Goal: Transaction & Acquisition: Purchase product/service

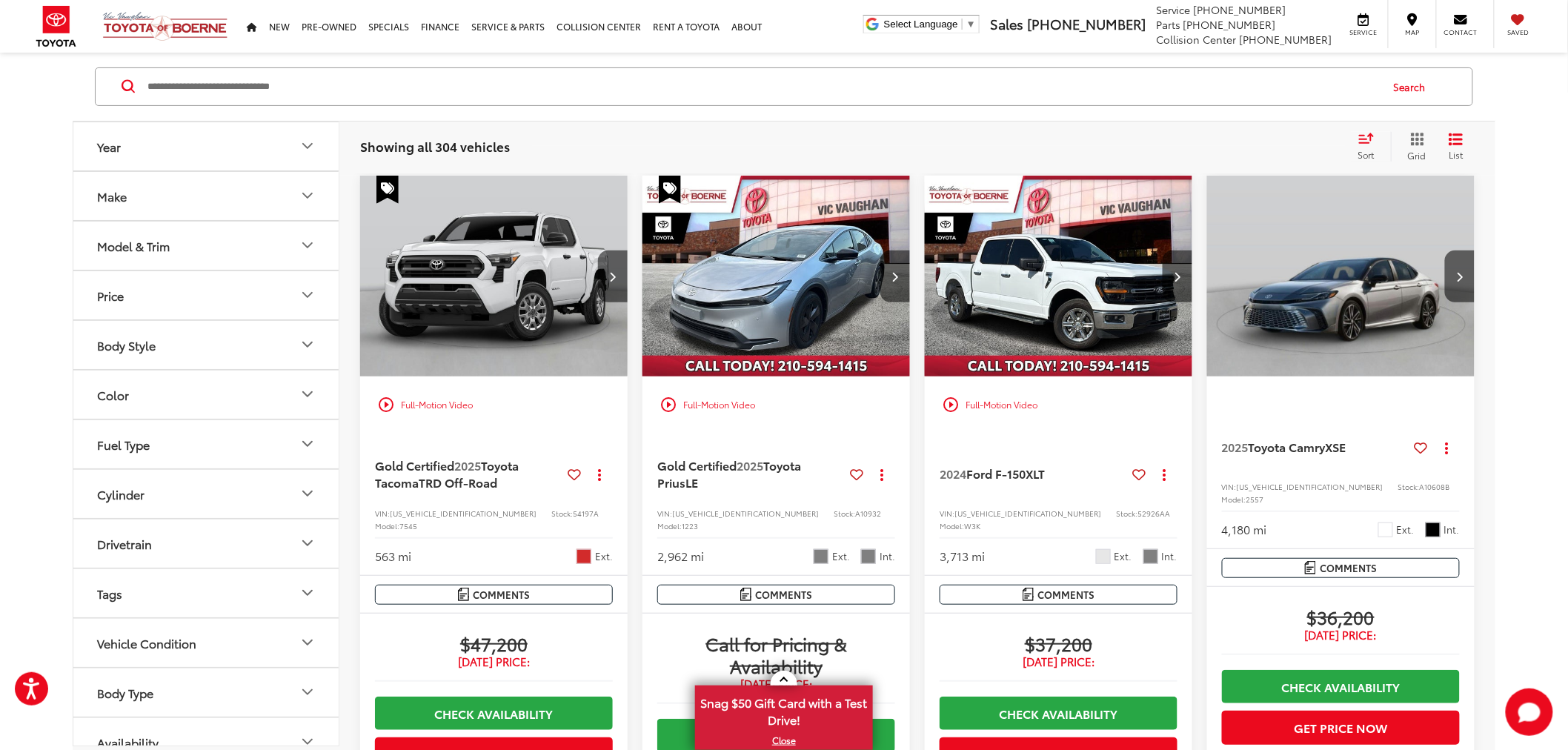
scroll to position [97, 0]
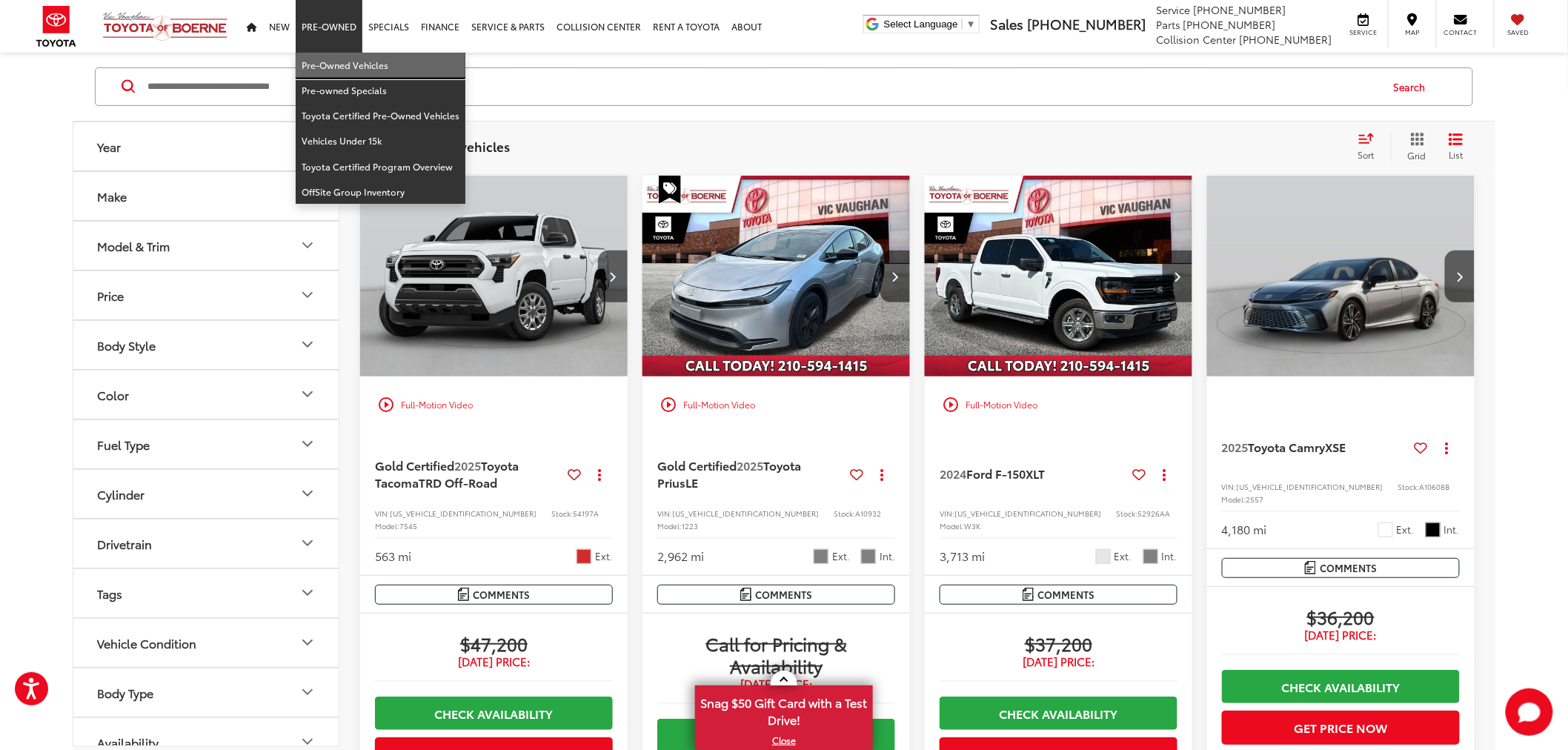
click at [322, 57] on link "Pre-Owned Vehicles" at bounding box center [380, 65] width 170 height 25
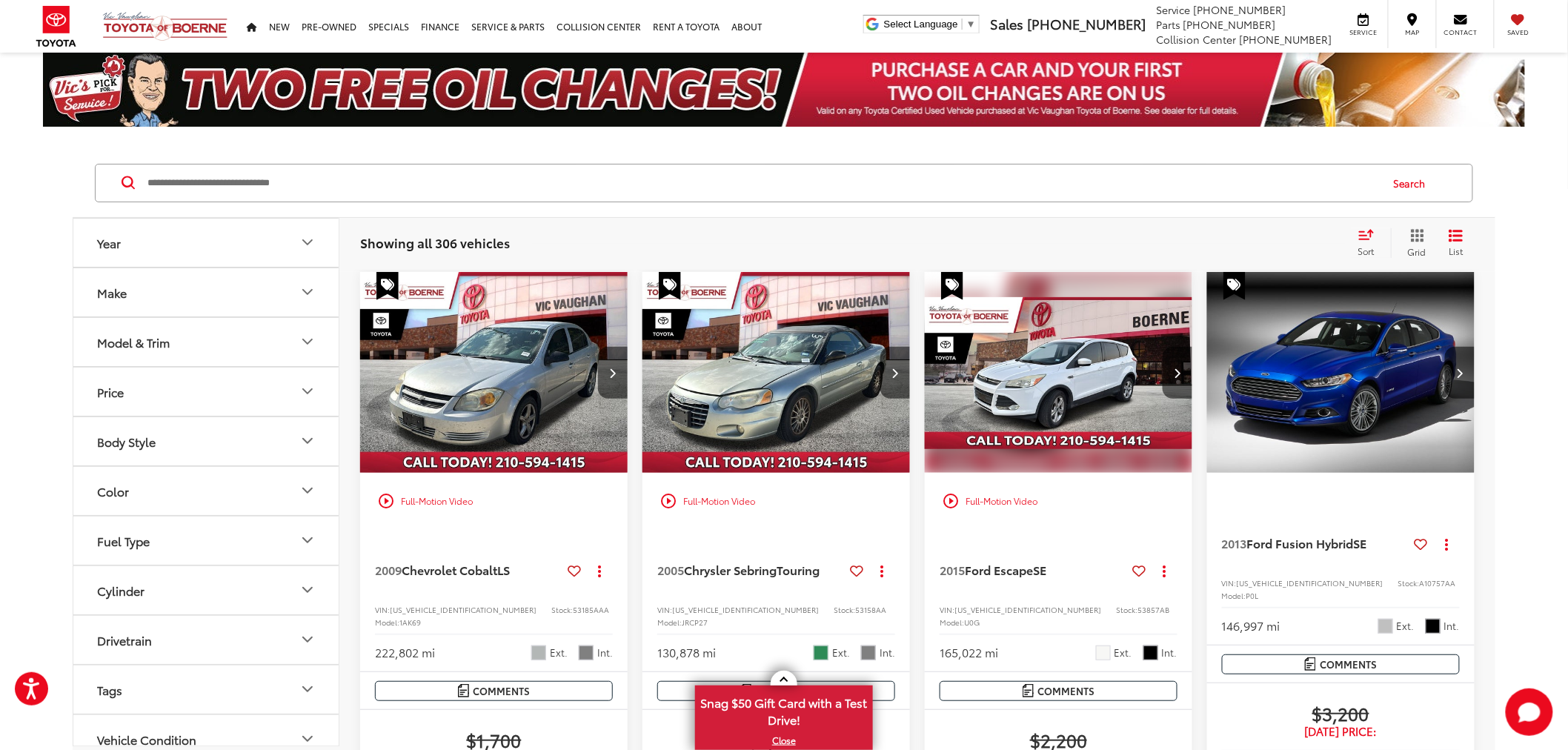
click at [773, 181] on input "Search by Make, Model, or Keyword" at bounding box center [762, 183] width 1233 height 35
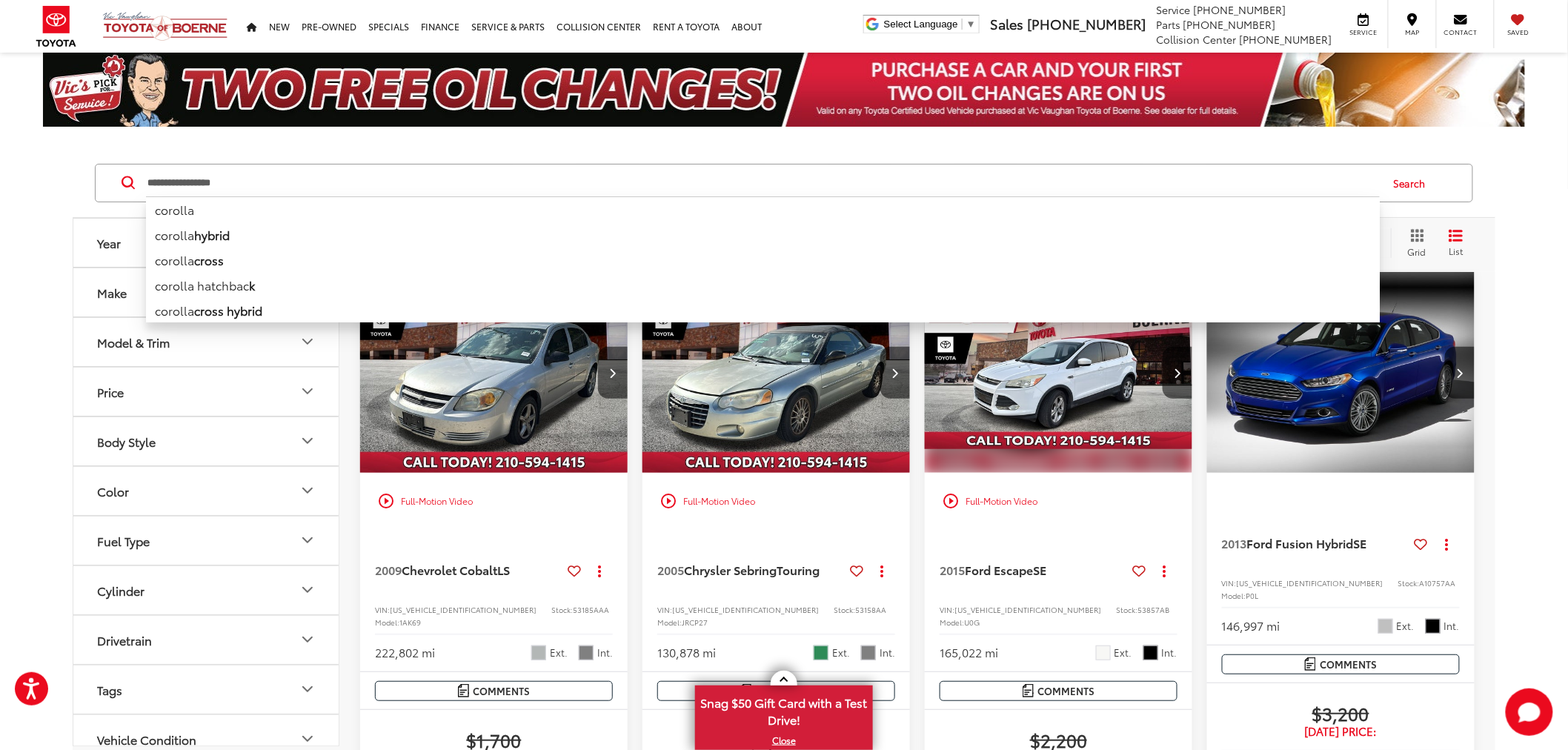
type input "**********"
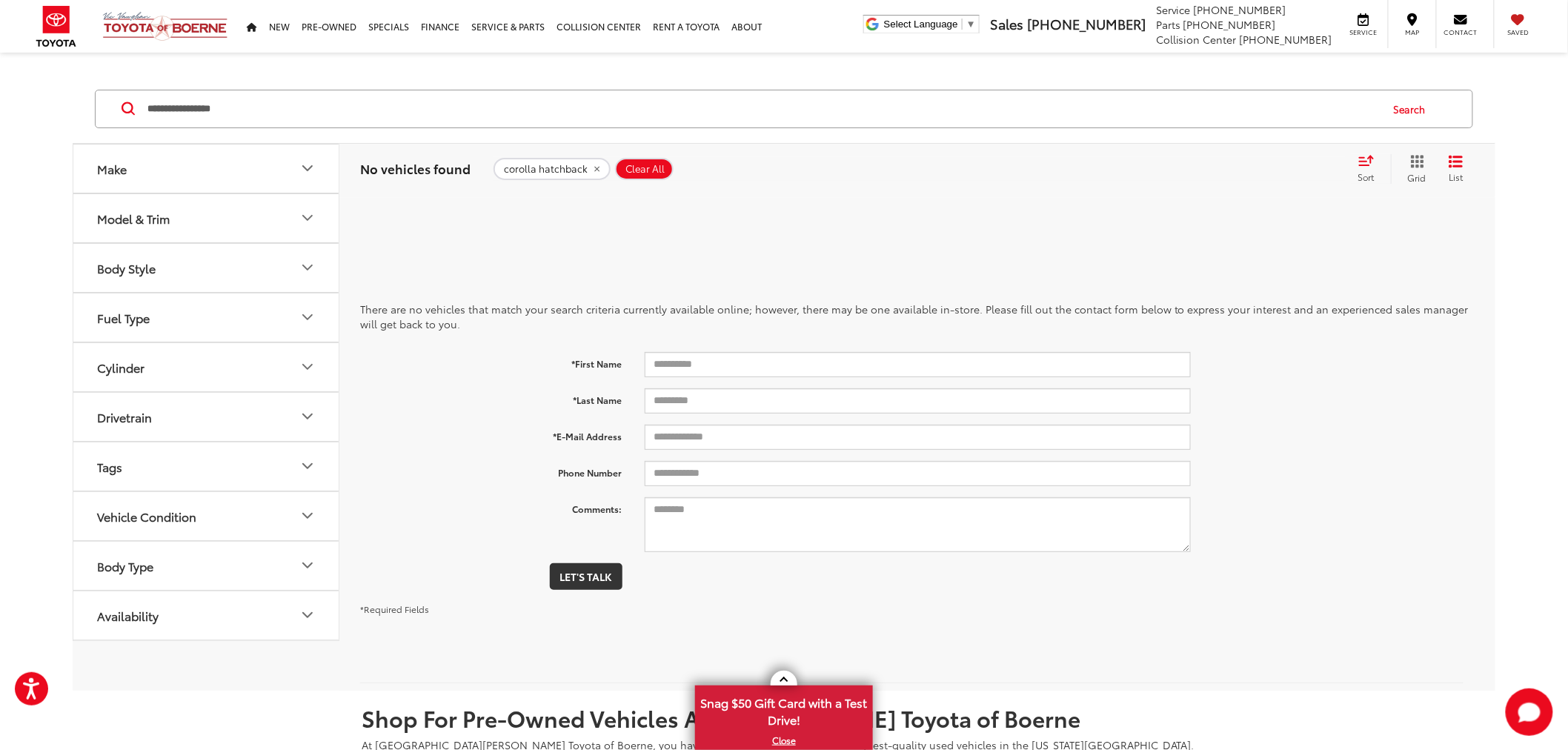
drag, startPoint x: 591, startPoint y: 171, endPoint x: 727, endPoint y: 162, distance: 136.3
click at [594, 172] on icon "remove corolla%20hatchback" at bounding box center [597, 169] width 5 height 5
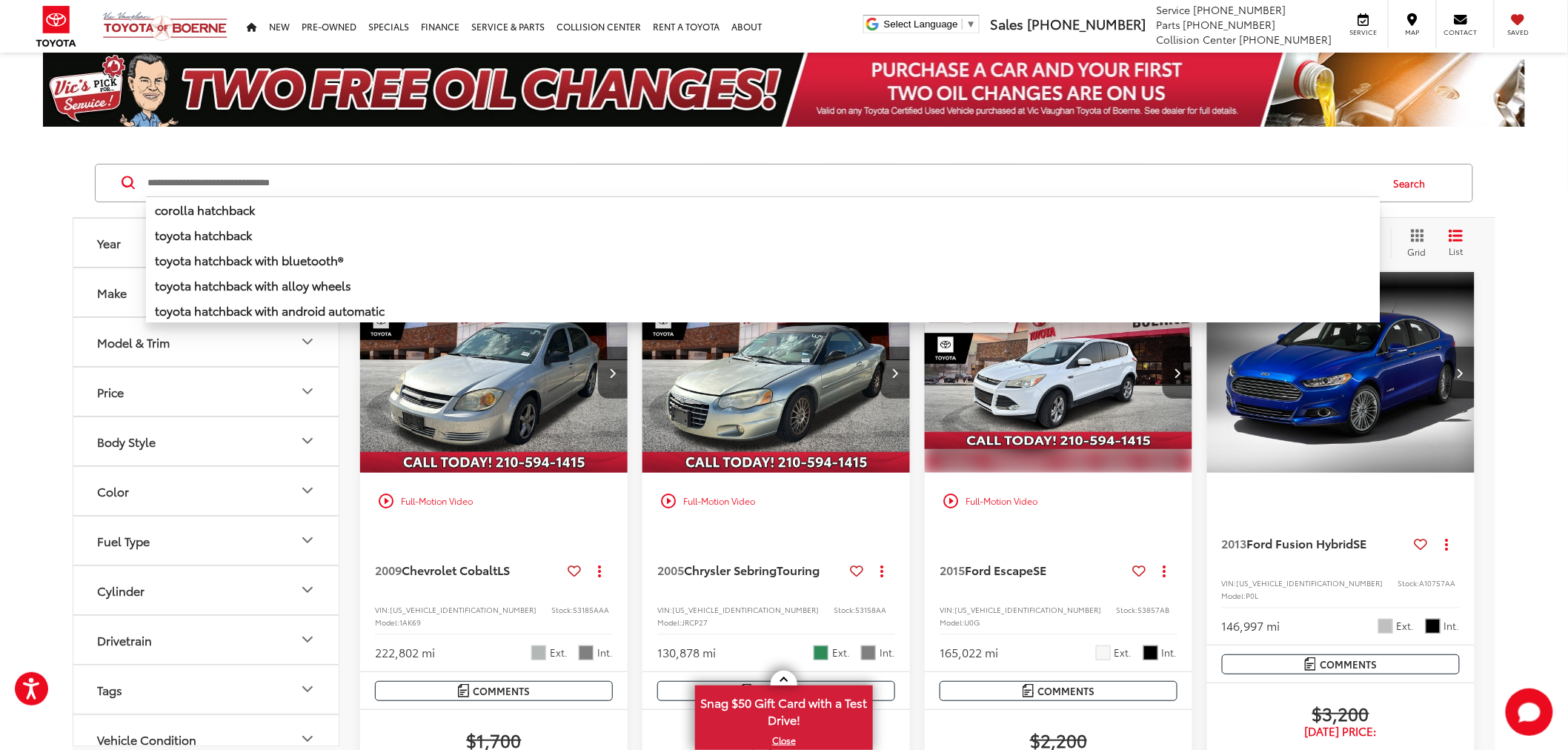
click at [647, 183] on input "Search by Make, Model, or Keyword" at bounding box center [762, 183] width 1233 height 35
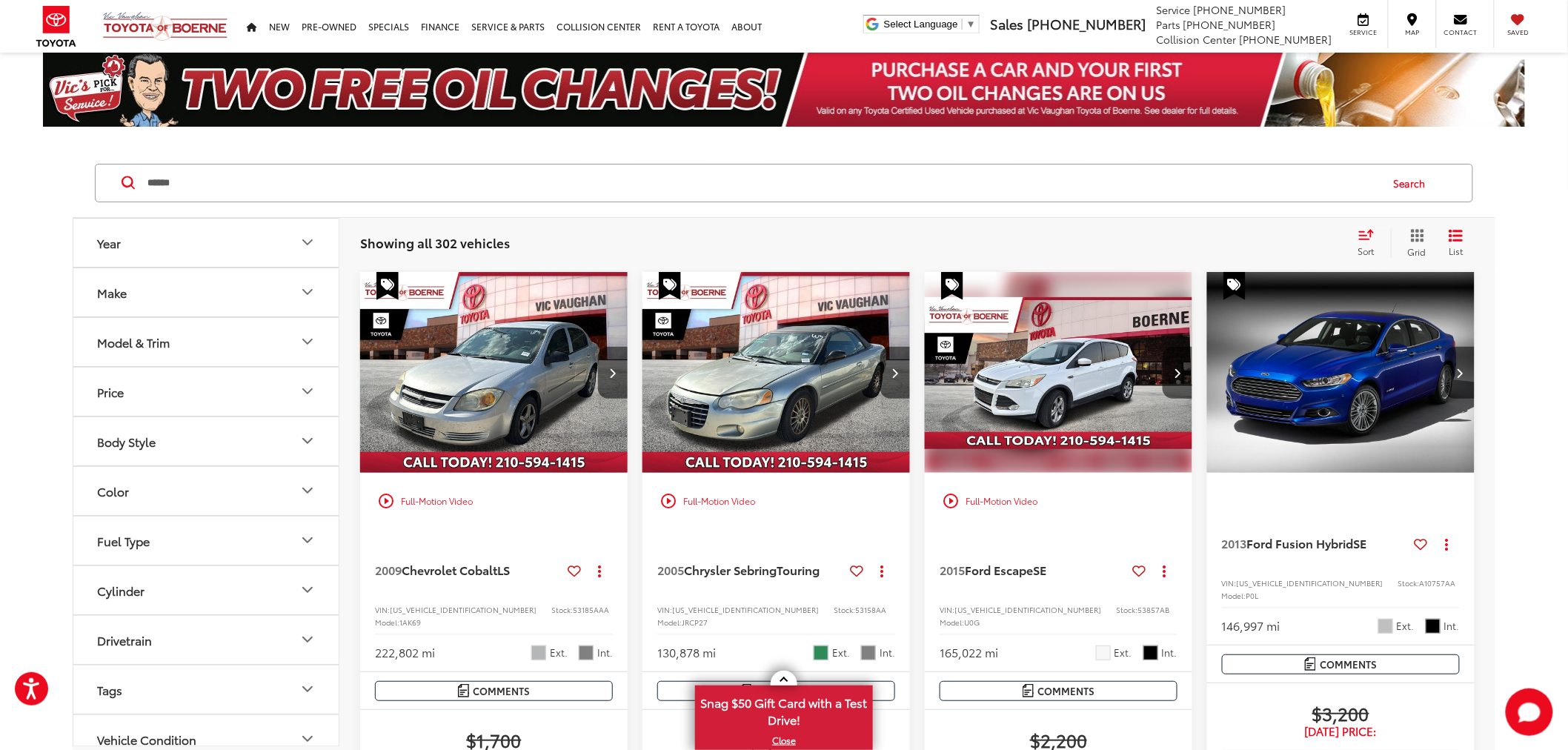
type input "******"
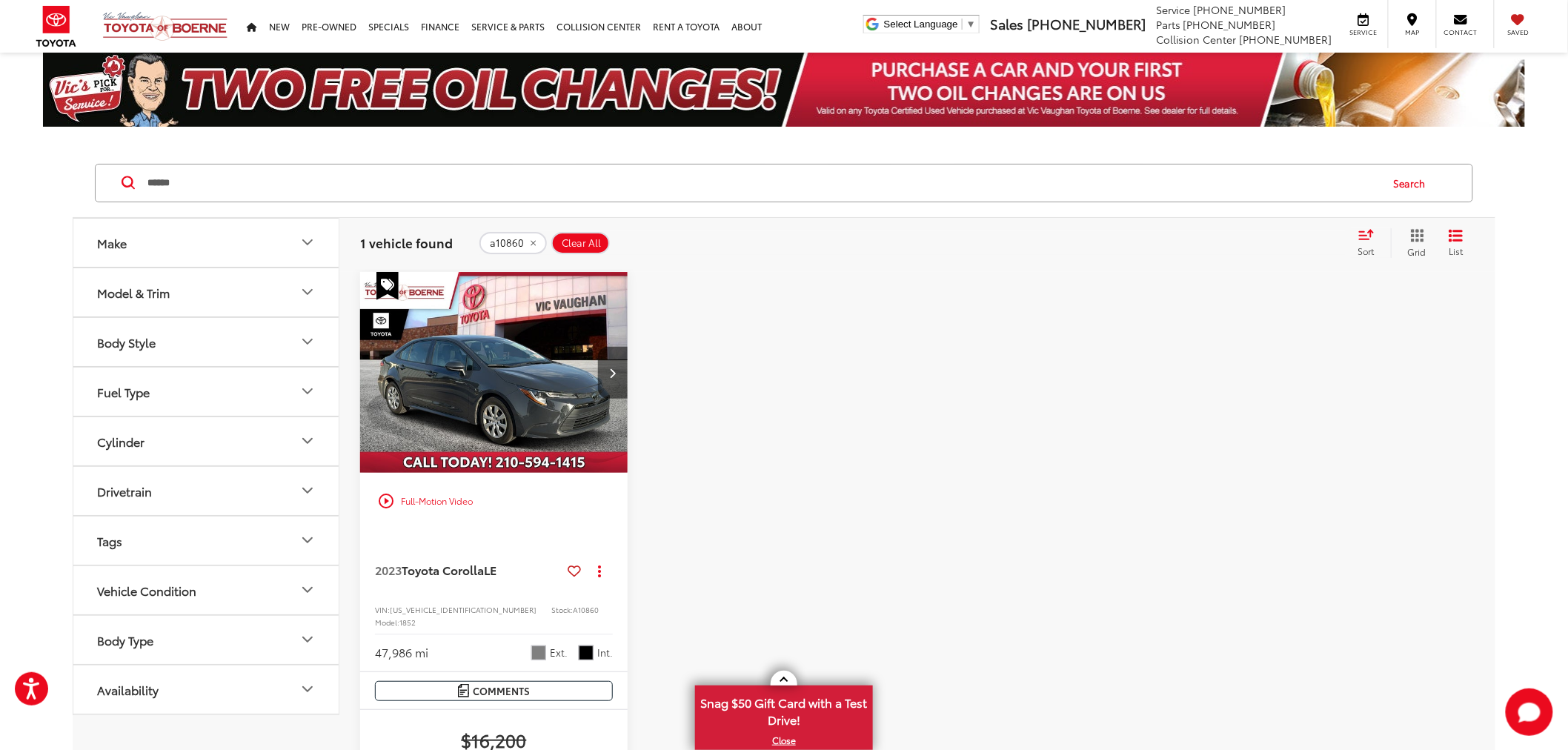
click at [638, 376] on div "play_circle_outline Full-Motion Video 2023 Toyota Corolla LE Copy Link Share Pr…" at bounding box center [917, 680] width 1114 height 816
click at [631, 368] on div "play_circle_outline Full-Motion Video 2023 Toyota Corolla LE Copy Link Share Pr…" at bounding box center [917, 680] width 1114 height 816
click at [633, 366] on div "play_circle_outline Full-Motion Video 2023 Toyota Corolla LE Copy Link Share Pr…" at bounding box center [917, 680] width 1114 height 816
click at [1188, 336] on div "play_circle_outline Full-Motion Video 2023 Toyota Corolla LE Copy Link Share Pr…" at bounding box center [917, 680] width 1114 height 816
